Goal: Task Accomplishment & Management: Use online tool/utility

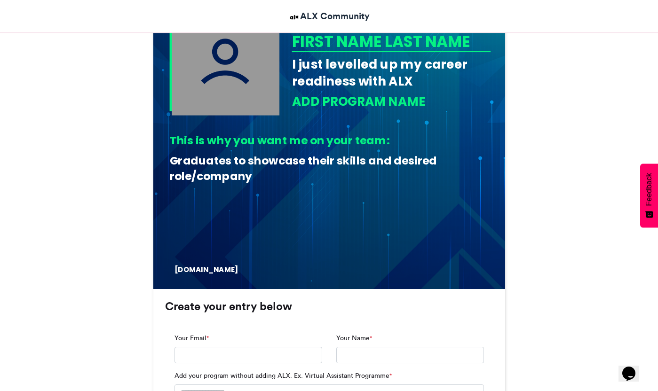
scroll to position [360, 0]
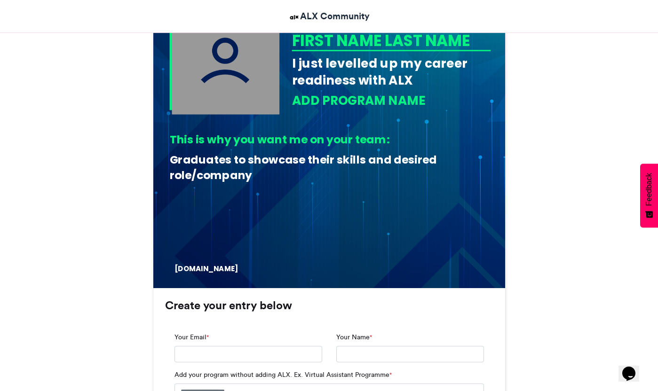
click at [316, 101] on div "ADD PROGRAM NAME" at bounding box center [391, 100] width 199 height 17
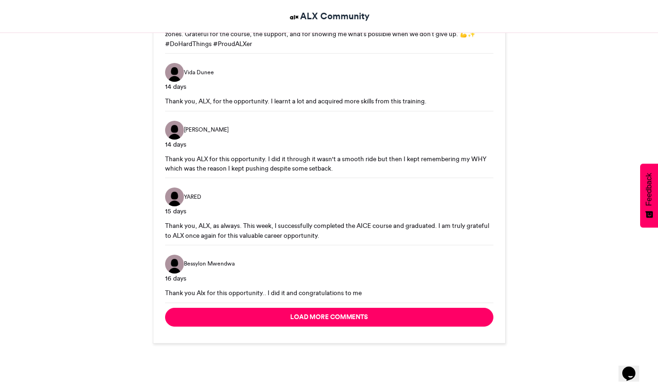
scroll to position [1639, 0]
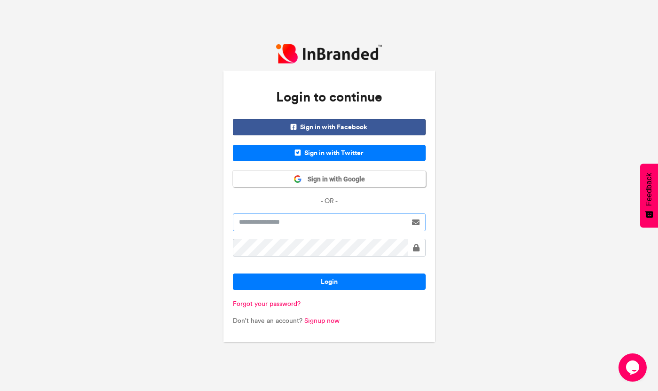
click at [263, 224] on input "text" at bounding box center [320, 223] width 174 height 18
paste input "**********"
type input "**********"
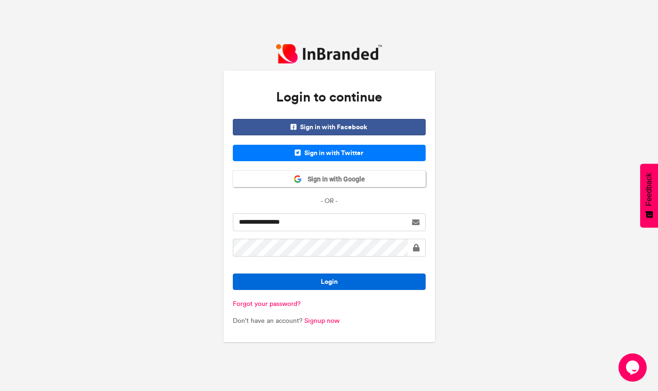
click at [299, 277] on button "Login" at bounding box center [329, 282] width 193 height 16
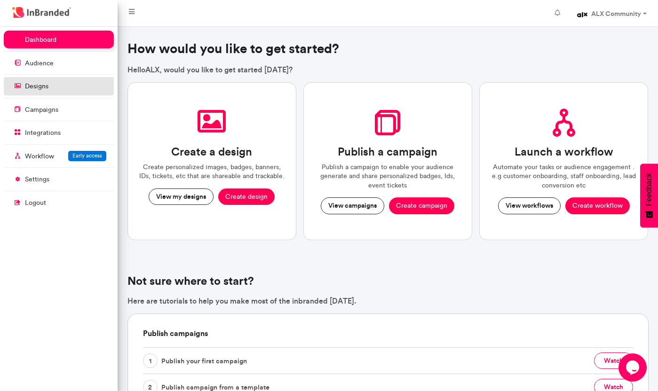
click at [61, 86] on link "designs" at bounding box center [59, 86] width 110 height 18
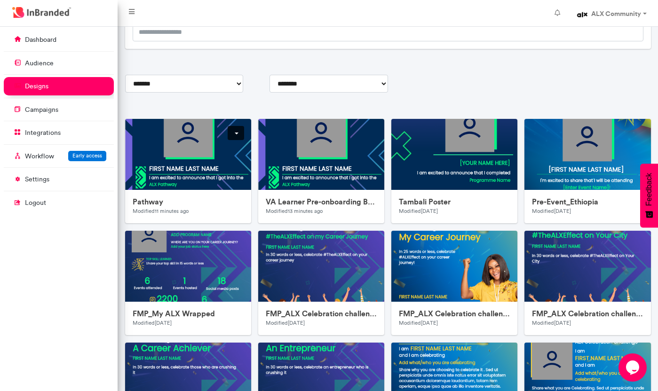
scroll to position [88, 0]
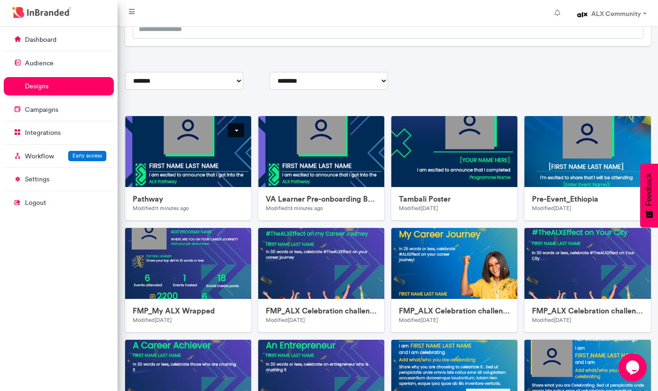
click at [178, 149] on img at bounding box center [313, 304] width 376 height 376
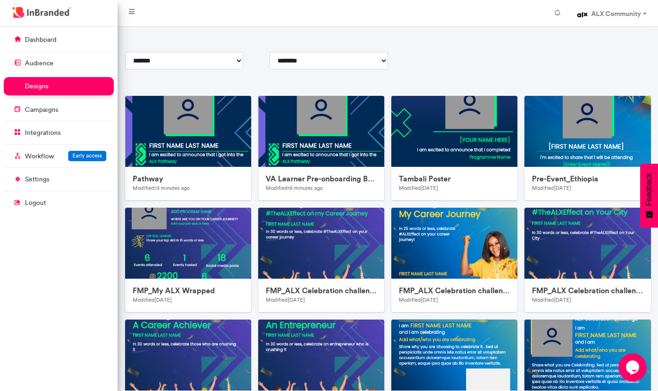
scroll to position [107, 0]
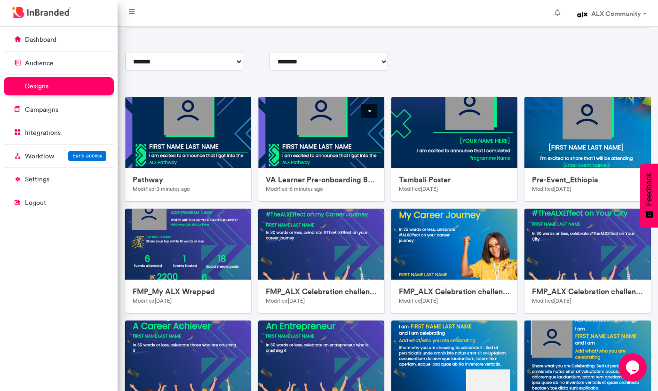
click at [372, 115] on link at bounding box center [369, 111] width 16 height 14
click at [189, 130] on img at bounding box center [313, 285] width 376 height 376
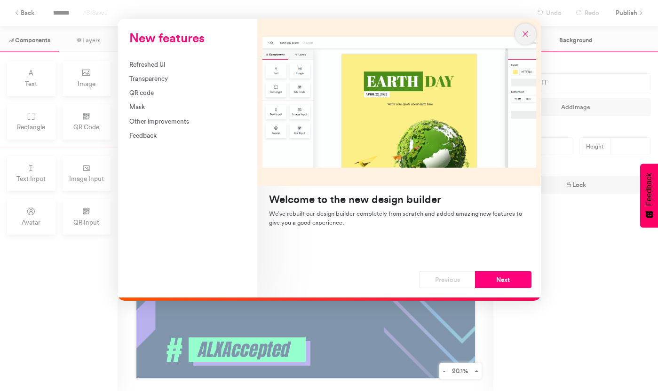
click at [522, 30] on icon "New features" at bounding box center [525, 34] width 8 height 8
